Goal: Use online tool/utility

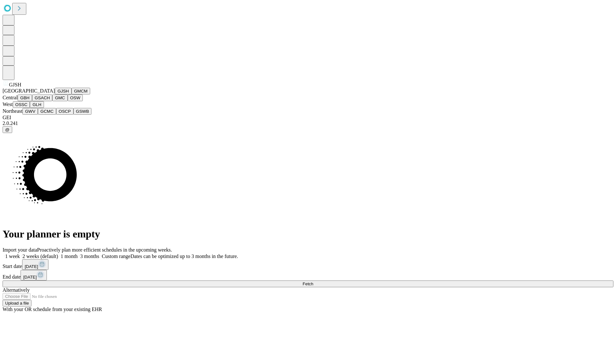
click at [55, 94] on button "GJSH" at bounding box center [63, 91] width 17 height 7
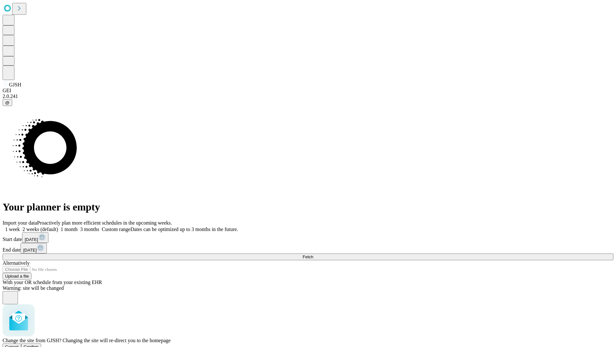
click at [39, 344] on span "Confirm" at bounding box center [31, 346] width 15 height 5
click at [20, 226] on label "1 week" at bounding box center [11, 228] width 17 height 5
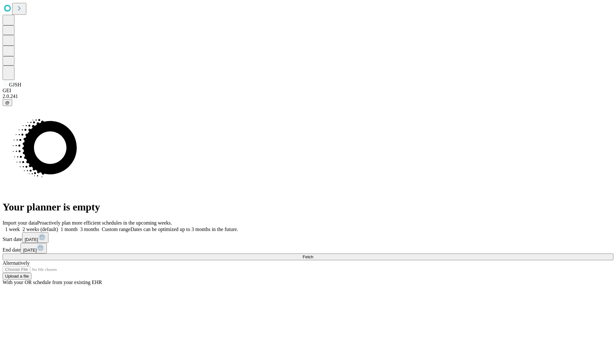
click at [313, 254] on span "Fetch" at bounding box center [308, 256] width 11 height 5
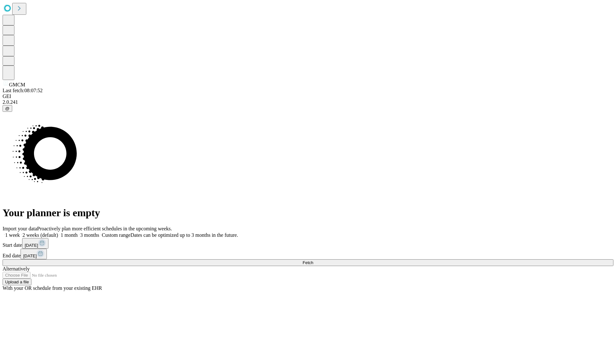
click at [20, 232] on label "1 week" at bounding box center [11, 234] width 17 height 5
click at [313, 260] on span "Fetch" at bounding box center [308, 262] width 11 height 5
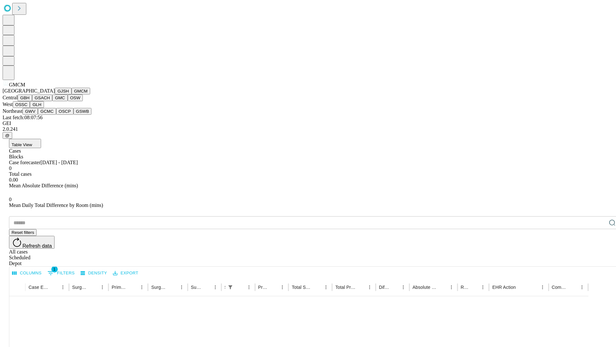
click at [32, 101] on button "GBH" at bounding box center [25, 97] width 14 height 7
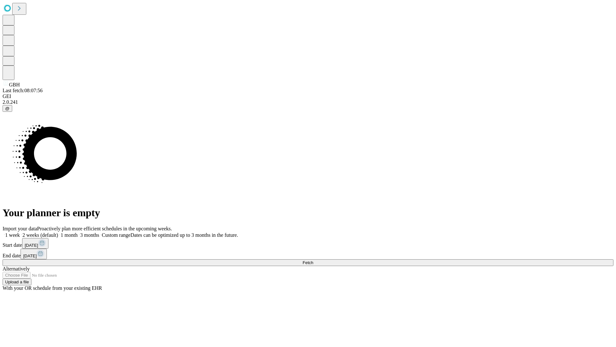
click at [313, 260] on span "Fetch" at bounding box center [308, 262] width 11 height 5
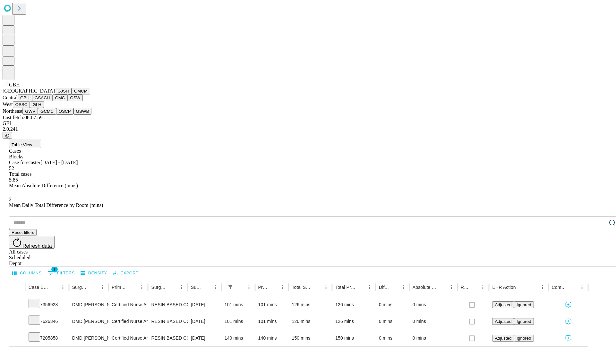
click at [50, 101] on button "GSACH" at bounding box center [42, 97] width 20 height 7
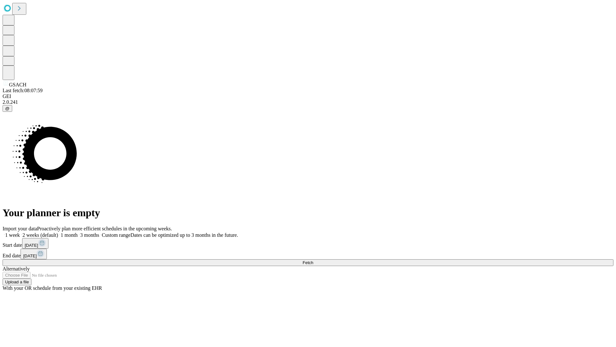
click at [20, 232] on label "1 week" at bounding box center [11, 234] width 17 height 5
click at [313, 260] on span "Fetch" at bounding box center [308, 262] width 11 height 5
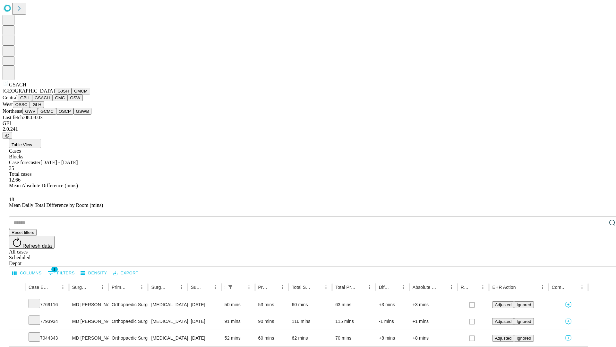
click at [52, 101] on button "GMC" at bounding box center [59, 97] width 15 height 7
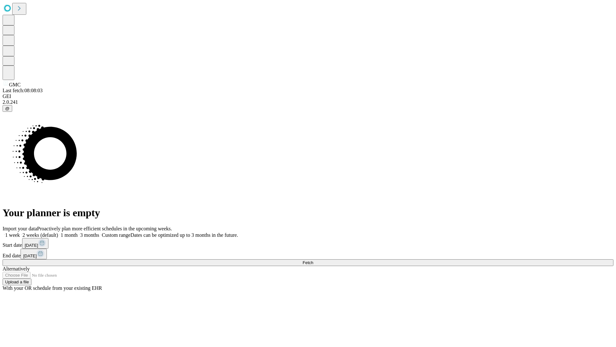
click at [20, 232] on label "1 week" at bounding box center [11, 234] width 17 height 5
click at [313, 260] on span "Fetch" at bounding box center [308, 262] width 11 height 5
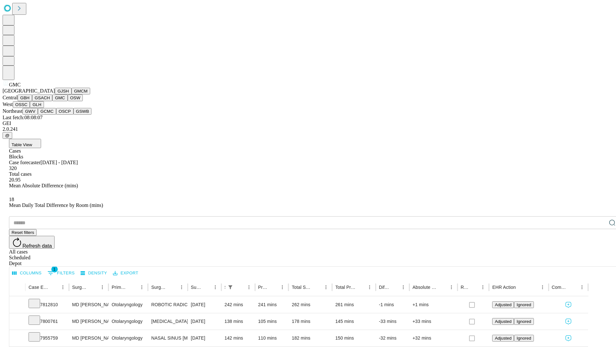
click at [68, 101] on button "OSW" at bounding box center [75, 97] width 15 height 7
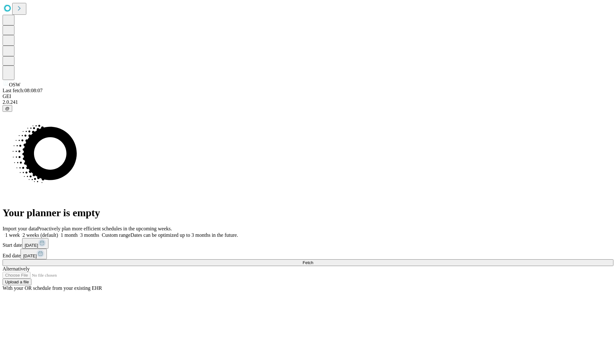
click at [20, 232] on label "1 week" at bounding box center [11, 234] width 17 height 5
click at [313, 260] on span "Fetch" at bounding box center [308, 262] width 11 height 5
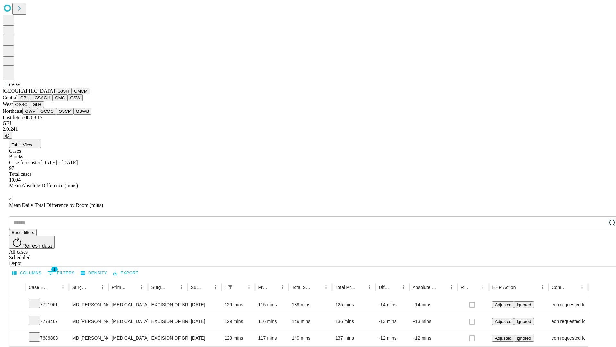
click at [30, 108] on button "OSSC" at bounding box center [21, 104] width 17 height 7
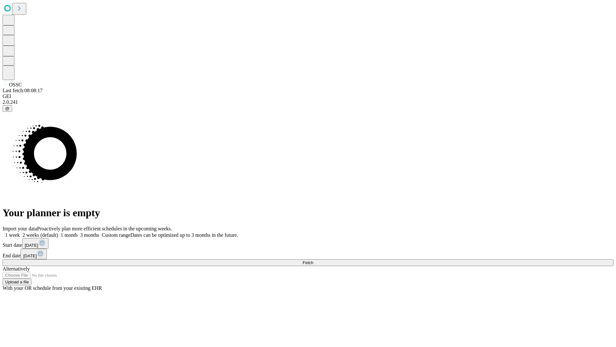
click at [20, 232] on label "1 week" at bounding box center [11, 234] width 17 height 5
click at [313, 260] on span "Fetch" at bounding box center [308, 262] width 11 height 5
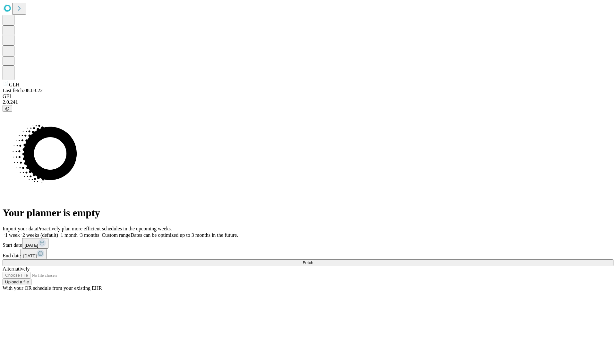
click at [20, 232] on label "1 week" at bounding box center [11, 234] width 17 height 5
click at [313, 260] on span "Fetch" at bounding box center [308, 262] width 11 height 5
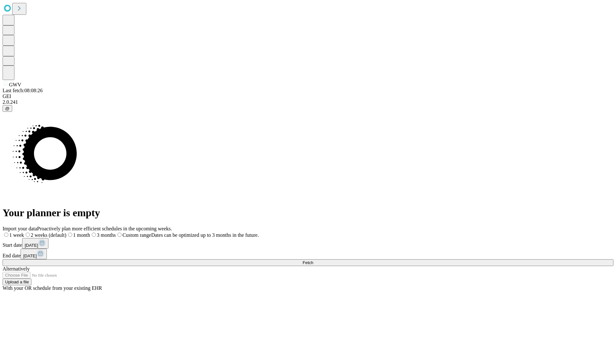
click at [313, 260] on span "Fetch" at bounding box center [308, 262] width 11 height 5
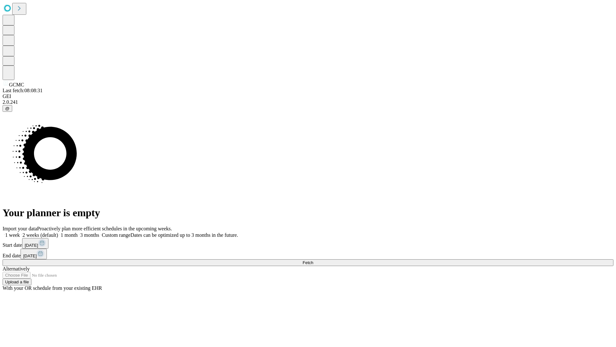
click at [20, 232] on label "1 week" at bounding box center [11, 234] width 17 height 5
click at [313, 260] on span "Fetch" at bounding box center [308, 262] width 11 height 5
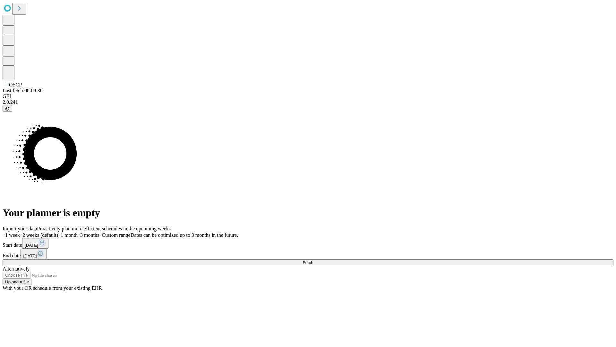
click at [20, 232] on label "1 week" at bounding box center [11, 234] width 17 height 5
click at [313, 260] on span "Fetch" at bounding box center [308, 262] width 11 height 5
